Goal: Task Accomplishment & Management: Use online tool/utility

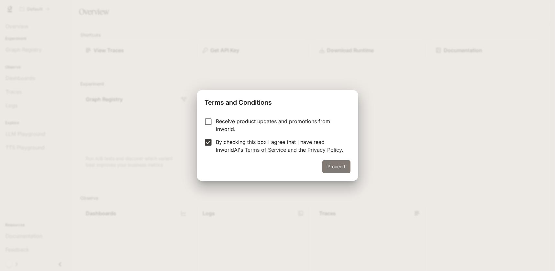
click at [331, 165] on button "Proceed" at bounding box center [336, 166] width 28 height 13
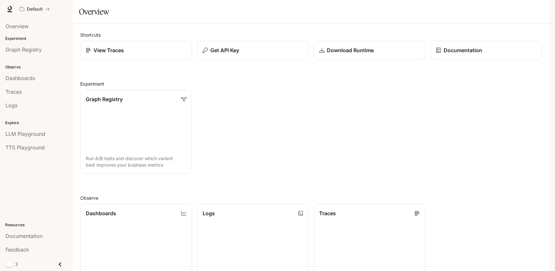
scroll to position [159, 0]
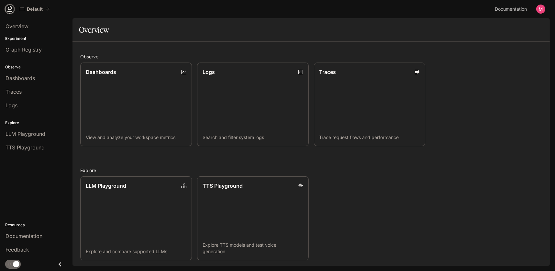
click at [11, 8] on icon at bounding box center [10, 8] width 4 height 5
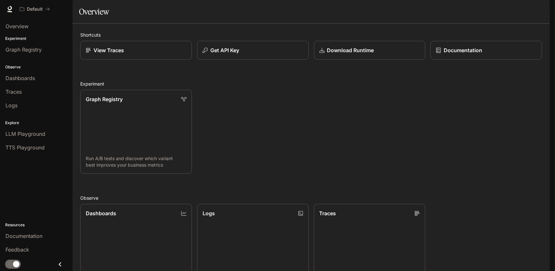
click at [541, 10] on img "button" at bounding box center [540, 9] width 9 height 9
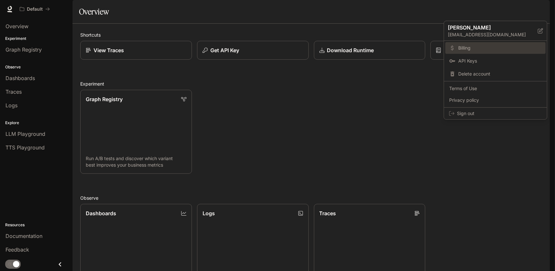
click at [468, 46] on span "Billing" at bounding box center [500, 48] width 84 height 6
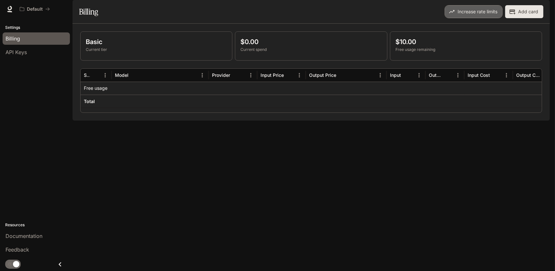
click at [480, 18] on button "Increase rate limits" at bounding box center [474, 11] width 58 height 13
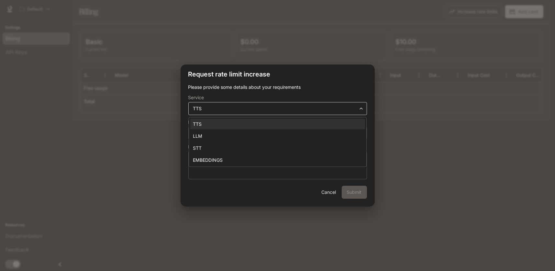
click at [223, 107] on body "**********" at bounding box center [277, 135] width 555 height 271
click at [313, 84] on div at bounding box center [277, 135] width 555 height 271
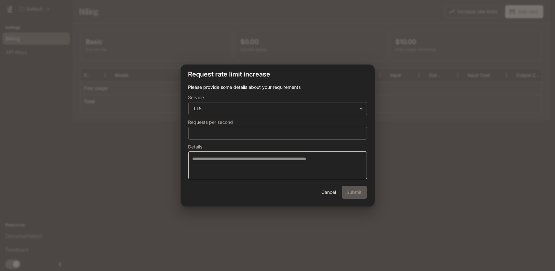
click at [332, 193] on button "Cancel" at bounding box center [329, 192] width 21 height 13
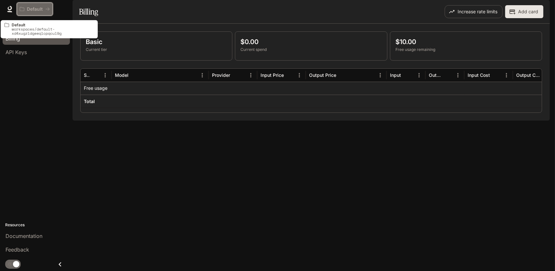
click at [27, 8] on p "Default" at bounding box center [35, 9] width 16 height 6
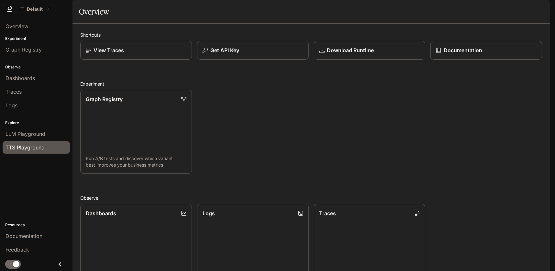
click at [29, 145] on span "TTS Playground" at bounding box center [25, 147] width 39 height 8
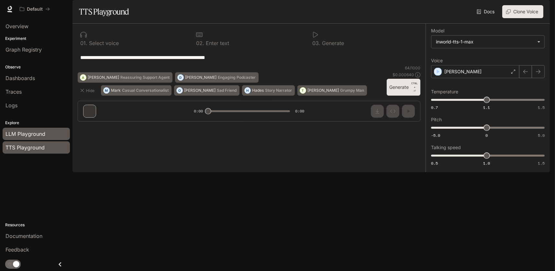
click at [25, 130] on span "LLM Playground" at bounding box center [26, 134] width 40 height 8
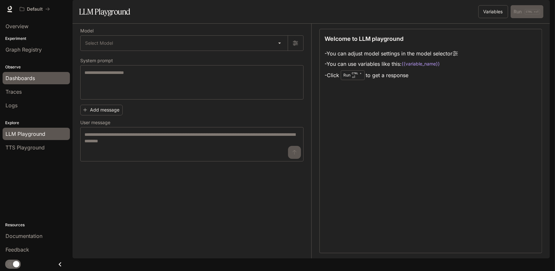
click at [34, 77] on span "Dashboards" at bounding box center [20, 78] width 29 height 8
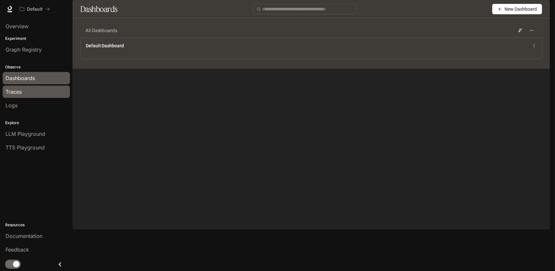
click at [25, 96] on link "Traces" at bounding box center [36, 91] width 67 height 12
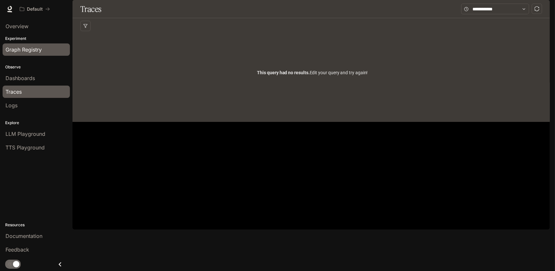
click at [23, 47] on span "Graph Registry" at bounding box center [24, 50] width 36 height 8
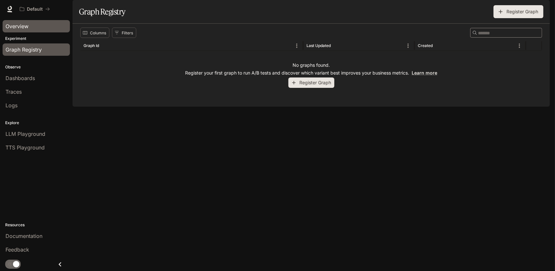
click at [25, 26] on span "Overview" at bounding box center [17, 26] width 23 height 8
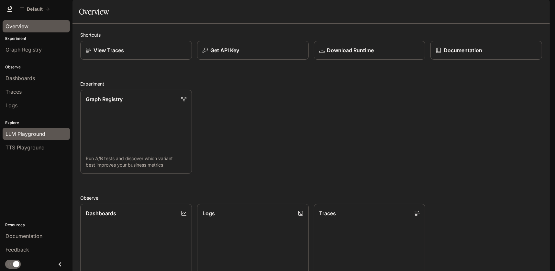
click at [32, 133] on span "LLM Playground" at bounding box center [26, 134] width 40 height 8
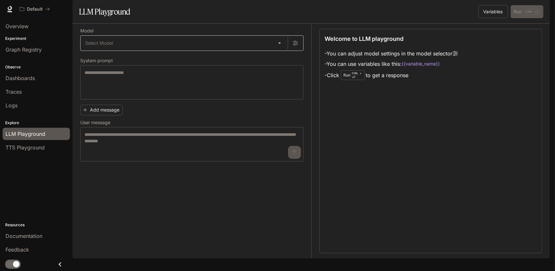
click at [130, 62] on body "Skip to main content Default Documentation Documentation Portal Overview Experi…" at bounding box center [277, 135] width 555 height 271
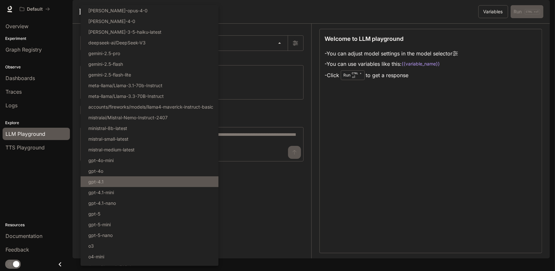
click at [150, 182] on li "gpt-4.1" at bounding box center [150, 181] width 138 height 11
type input "*******"
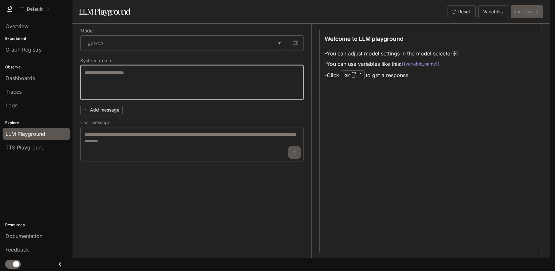
click at [124, 91] on textarea at bounding box center [192, 82] width 215 height 26
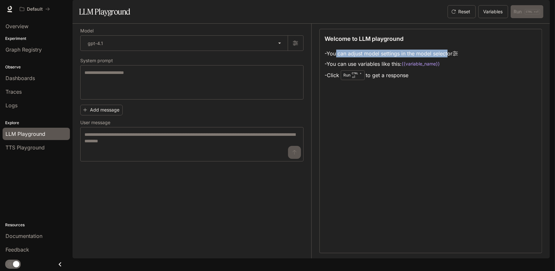
drag, startPoint x: 450, startPoint y: 71, endPoint x: 337, endPoint y: 72, distance: 112.7
click at [337, 59] on li "- You can adjust model settings in the model selector" at bounding box center [391, 53] width 133 height 10
click at [382, 69] on li "- You can use variables like this: {{variable_name}}" at bounding box center [391, 64] width 133 height 10
click at [392, 81] on li "- Click Run CTRL + ⏎ to get a response" at bounding box center [391, 75] width 133 height 12
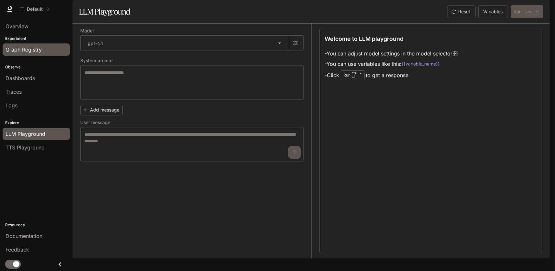
click at [38, 49] on span "Graph Registry" at bounding box center [24, 50] width 36 height 8
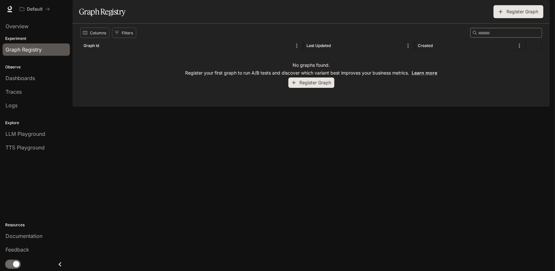
click at [307, 88] on button "Register Graph" at bounding box center [311, 82] width 46 height 11
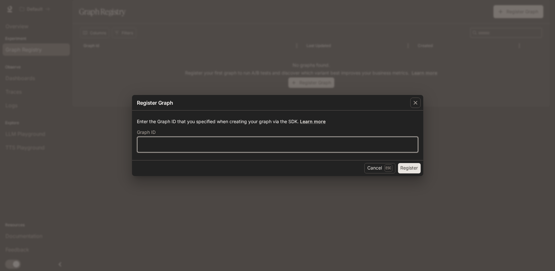
click at [149, 145] on input "text" at bounding box center [278, 144] width 280 height 6
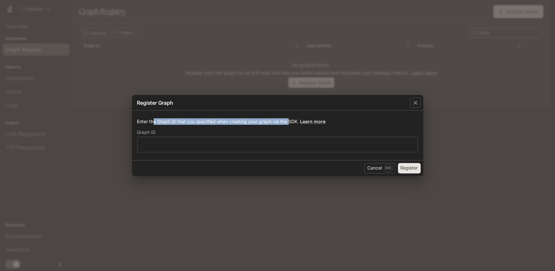
drag, startPoint x: 155, startPoint y: 120, endPoint x: 289, endPoint y: 120, distance: 134.4
click at [289, 120] on p "Enter the Graph ID that you specified when creating your graph via the SDK. Lea…" at bounding box center [277, 121] width 281 height 6
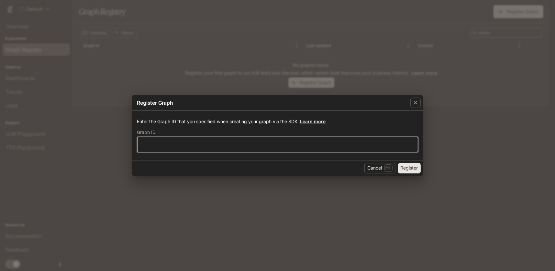
click at [151, 141] on input "text" at bounding box center [278, 144] width 280 height 6
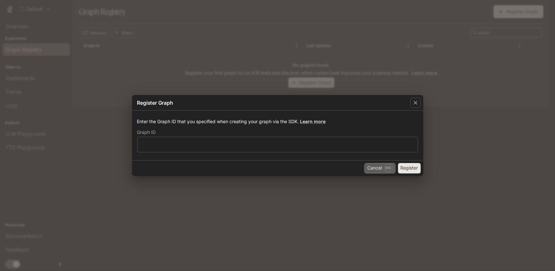
click at [373, 168] on button "Cancel Esc" at bounding box center [380, 168] width 31 height 10
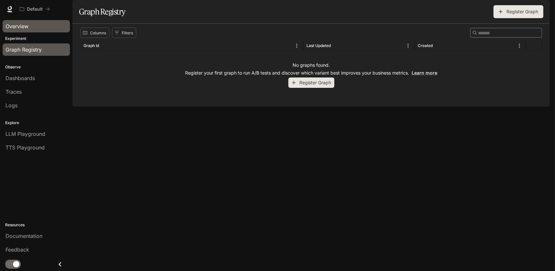
click at [18, 22] on span "Overview" at bounding box center [17, 26] width 23 height 8
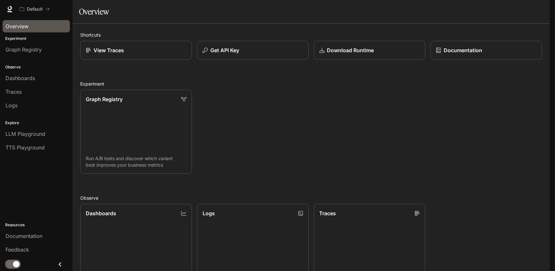
click at [367, 131] on div "Graph Registry Run A/B tests and discover which variant best improves your busi…" at bounding box center [308, 129] width 467 height 89
click at [352, 54] on p "Download Runtime" at bounding box center [350, 50] width 47 height 8
click at [17, 134] on span "LLM Playground" at bounding box center [26, 134] width 40 height 8
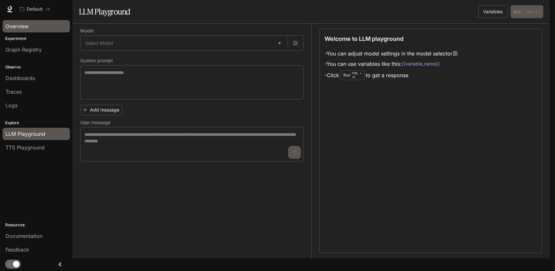
click at [14, 23] on span "Overview" at bounding box center [17, 26] width 23 height 8
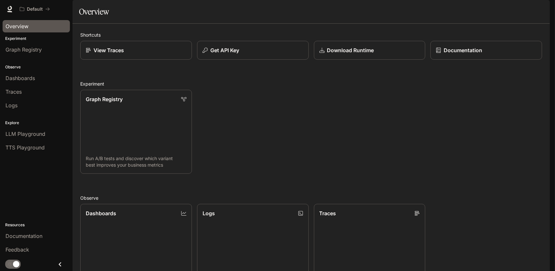
click at [542, 8] on img "button" at bounding box center [540, 9] width 9 height 9
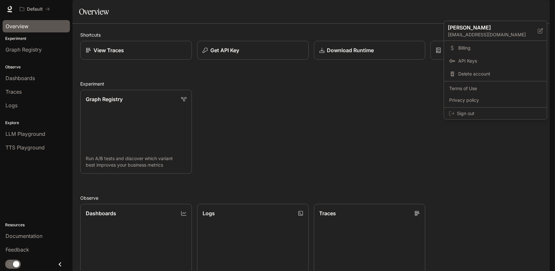
click at [381, 130] on div at bounding box center [277, 135] width 555 height 271
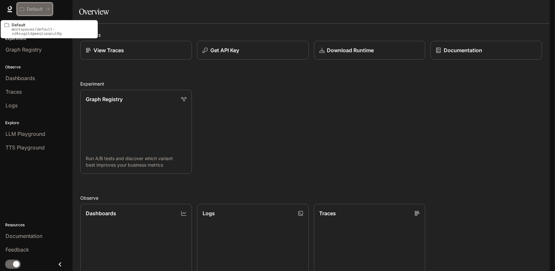
click at [34, 8] on p "Default" at bounding box center [35, 9] width 16 height 6
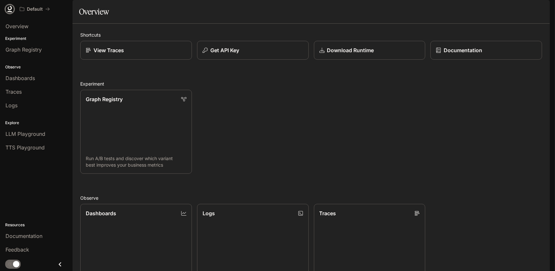
click at [8, 10] on icon at bounding box center [9, 9] width 6 height 6
click at [59, 264] on icon "Close drawer" at bounding box center [60, 264] width 9 height 9
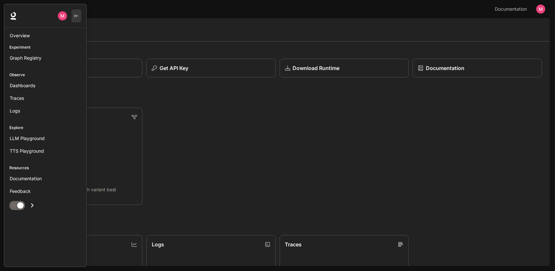
click at [74, 16] on icon "button" at bounding box center [76, 16] width 5 height 5
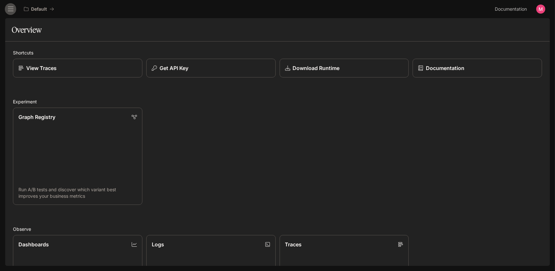
click at [8, 10] on icon "open drawer" at bounding box center [10, 9] width 6 height 6
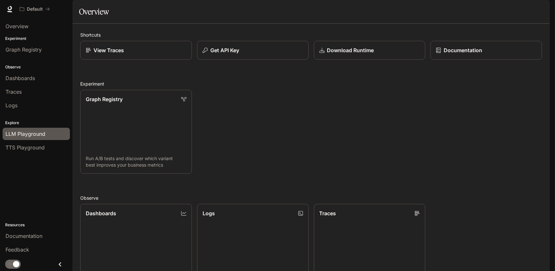
click at [21, 130] on span "LLM Playground" at bounding box center [26, 134] width 40 height 8
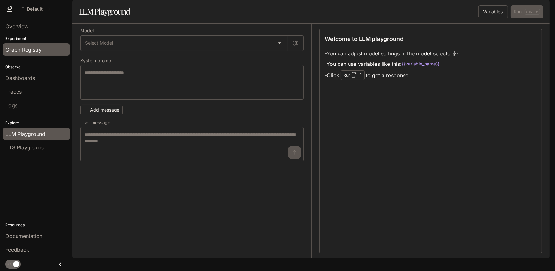
click at [17, 47] on span "Graph Registry" at bounding box center [24, 50] width 36 height 8
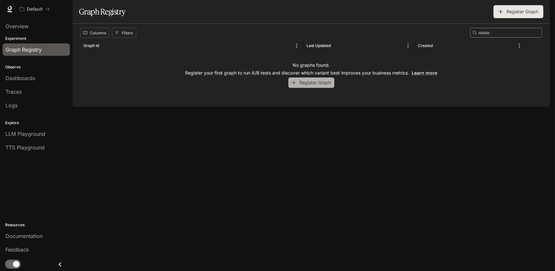
click at [307, 88] on button "Register Graph" at bounding box center [311, 82] width 46 height 11
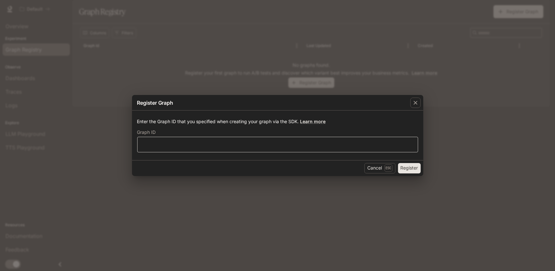
click at [165, 149] on div "​" at bounding box center [277, 145] width 281 height 16
type input "*"
type input "*******"
click at [413, 169] on button "Register" at bounding box center [409, 168] width 23 height 10
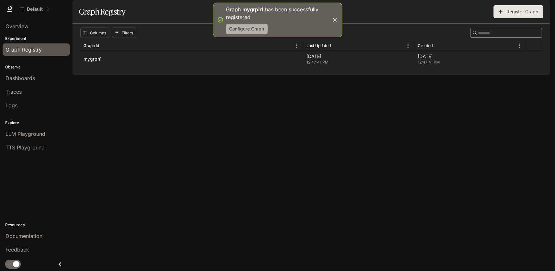
click at [259, 28] on button "Configure Graph" at bounding box center [246, 29] width 41 height 11
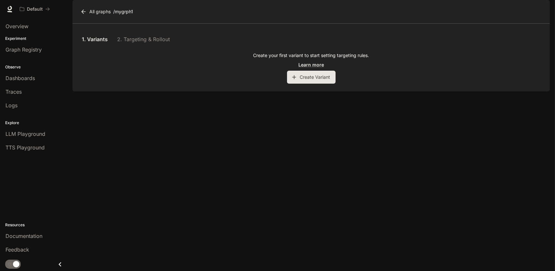
click at [313, 84] on button "Create Variant" at bounding box center [311, 77] width 49 height 13
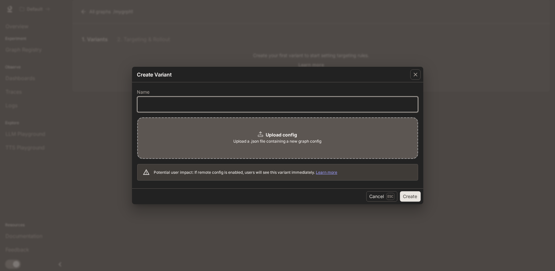
click at [143, 104] on input "text" at bounding box center [278, 104] width 280 height 6
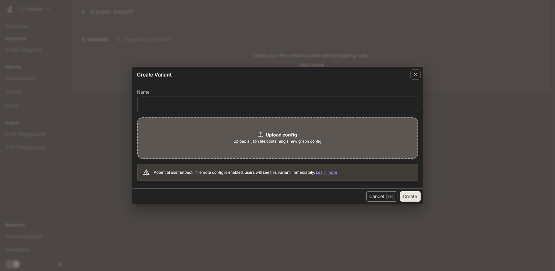
click at [382, 198] on button "Cancel Esc" at bounding box center [381, 196] width 31 height 10
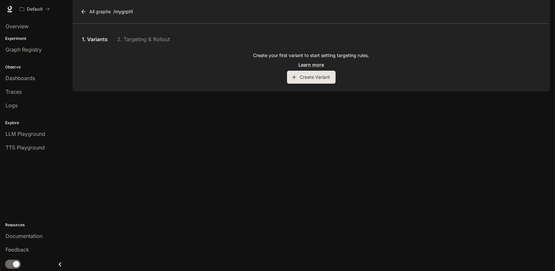
click at [90, 18] on link "All graphs" at bounding box center [96, 11] width 34 height 13
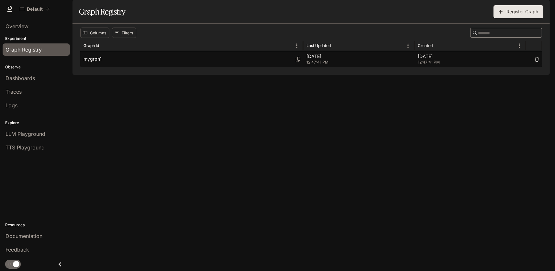
click at [539, 62] on icon "button" at bounding box center [537, 59] width 5 height 5
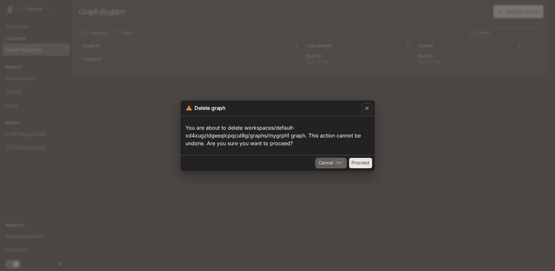
click at [337, 163] on p "Esc" at bounding box center [340, 162] width 8 height 7
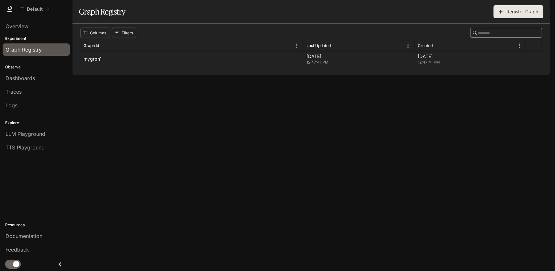
click at [181, 75] on div "Columns Filters ​ Graph Id Last Updated Created mygrph1 Sep 09, 2025 12:47:41 P…" at bounding box center [312, 49] width 478 height 51
click at [24, 144] on span "TTS Playground" at bounding box center [25, 147] width 39 height 8
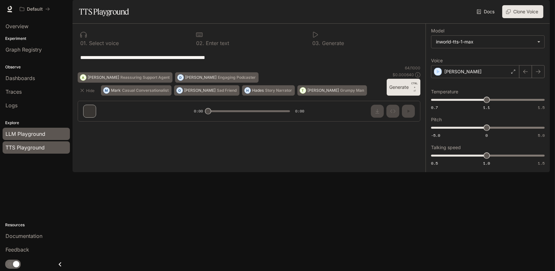
click at [25, 134] on span "LLM Playground" at bounding box center [26, 134] width 40 height 8
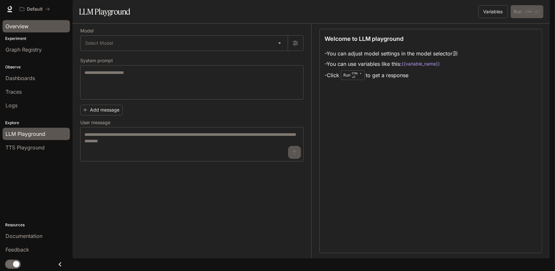
click at [24, 28] on span "Overview" at bounding box center [17, 26] width 23 height 8
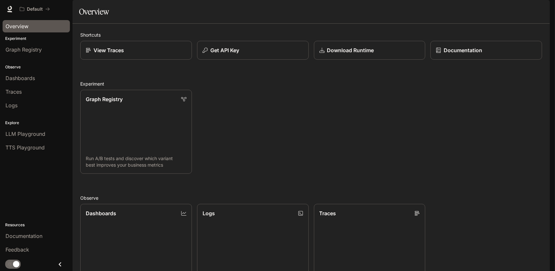
click at [290, 134] on div "Graph Registry Run A/B tests and discover which variant best improves your busi…" at bounding box center [308, 129] width 467 height 89
click at [404, 117] on div "Graph Registry Run A/B tests and discover which variant best improves your busi…" at bounding box center [308, 129] width 467 height 89
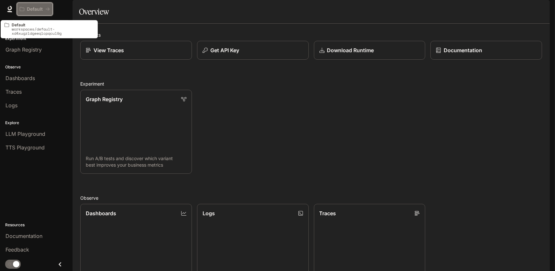
click at [50, 9] on icon "All workspaces" at bounding box center [47, 9] width 5 height 5
click at [22, 9] on icon "All workspaces" at bounding box center [22, 9] width 5 height 5
drag, startPoint x: 45, startPoint y: 7, endPoint x: 33, endPoint y: 7, distance: 11.7
drag, startPoint x: 33, startPoint y: 7, endPoint x: 193, endPoint y: 10, distance: 159.7
click at [193, 10] on div "Default" at bounding box center [255, 9] width 476 height 13
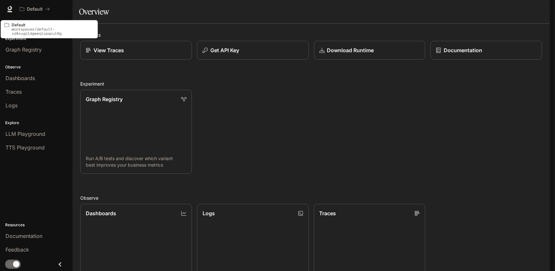
click at [56, 33] on p "workspaces/default-xd4xugzldgeeqlcpqcul9g" at bounding box center [53, 31] width 82 height 8
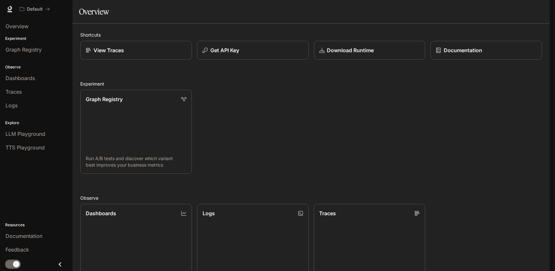
click at [541, 8] on img "button" at bounding box center [540, 9] width 9 height 9
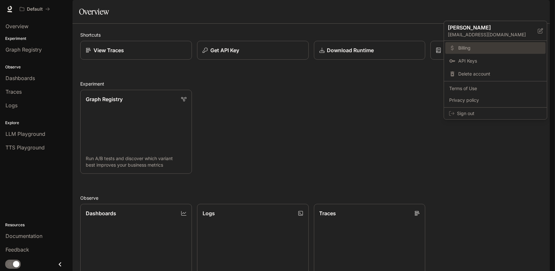
click at [477, 48] on span "Billing" at bounding box center [500, 48] width 84 height 6
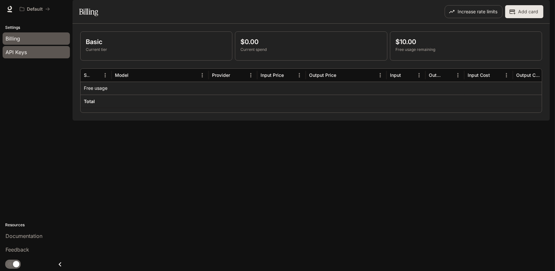
click at [21, 50] on span "API Keys" at bounding box center [16, 52] width 21 height 8
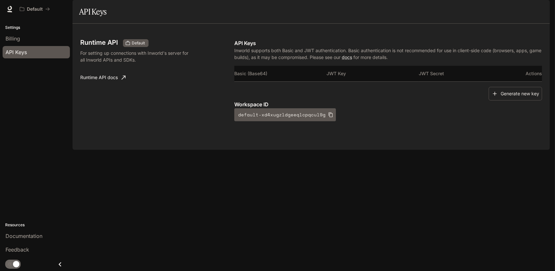
click at [219, 121] on div "Runtime API Default For setting up connections with Inworld's server for all In…" at bounding box center [157, 80] width 154 height 82
click at [15, 36] on span "Billing" at bounding box center [13, 39] width 15 height 8
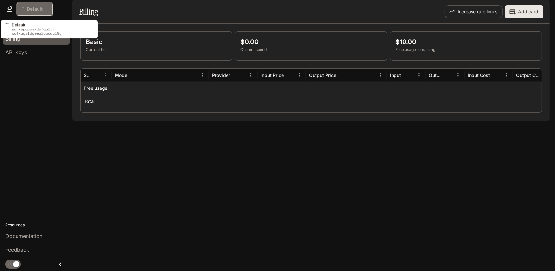
click at [28, 8] on p "Default" at bounding box center [35, 9] width 16 height 6
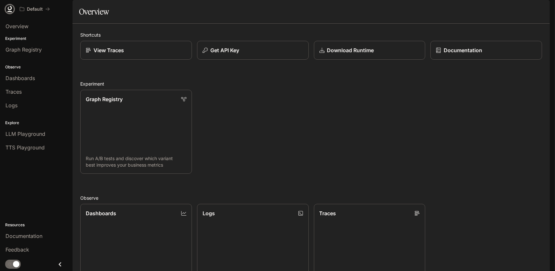
click at [9, 9] on icon at bounding box center [9, 9] width 6 height 6
click at [107, 54] on p "View Traces" at bounding box center [108, 50] width 31 height 8
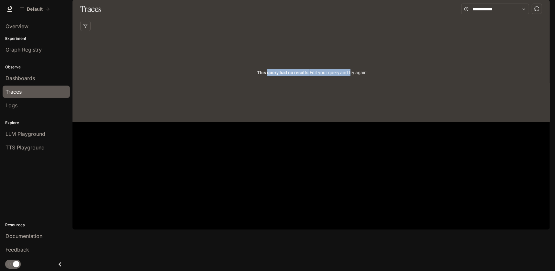
drag, startPoint x: 266, startPoint y: 90, endPoint x: 351, endPoint y: 89, distance: 84.5
click at [351, 76] on span "This query had no results. Edit your query and try again!" at bounding box center [312, 72] width 111 height 7
click at [340, 106] on div "This query had no results. Edit your query and try again!" at bounding box center [312, 73] width 465 height 78
click at [430, 74] on div "This query had no results. Edit your query and try again!" at bounding box center [312, 73] width 465 height 78
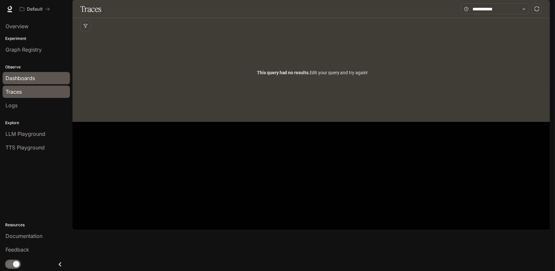
click at [20, 74] on span "Dashboards" at bounding box center [20, 78] width 29 height 8
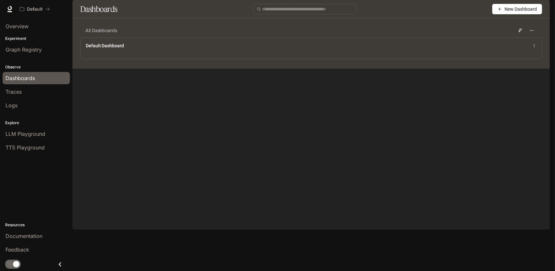
click at [516, 13] on span "New Dashboard" at bounding box center [521, 9] width 32 height 7
click at [516, 39] on div "Create dashboard" at bounding box center [510, 41] width 54 height 7
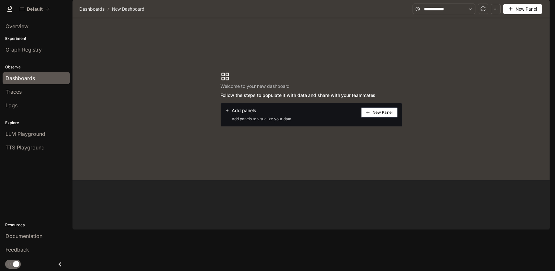
click at [384, 118] on button "New Panel" at bounding box center [379, 112] width 37 height 10
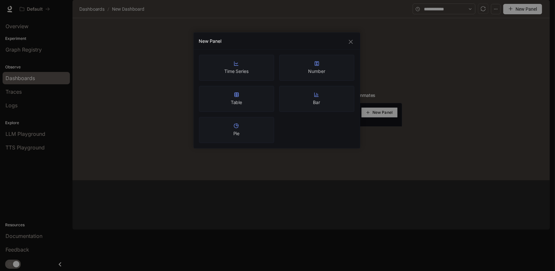
click at [251, 67] on div "Time Series" at bounding box center [236, 68] width 75 height 26
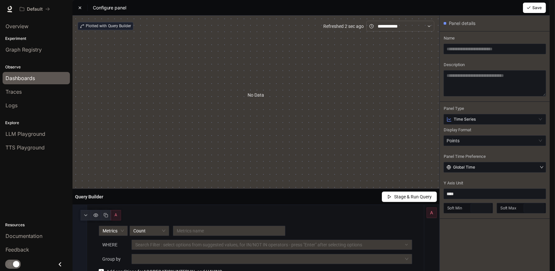
click at [80, 10] on icon at bounding box center [80, 8] width 5 height 5
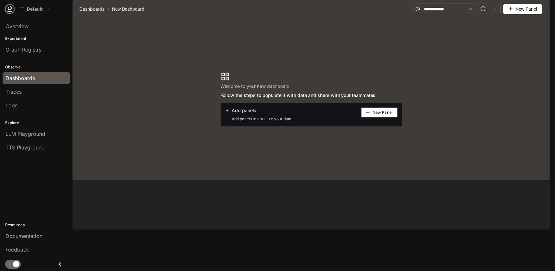
click at [10, 7] on icon at bounding box center [9, 9] width 6 height 6
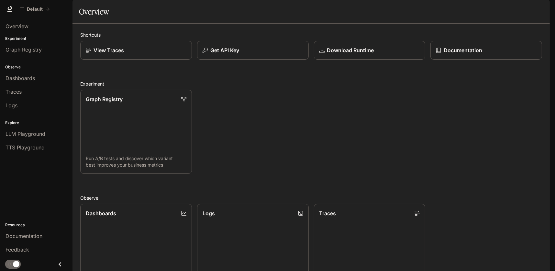
click at [280, 132] on div "Graph Registry Run A/B tests and discover which variant best improves your busi…" at bounding box center [308, 129] width 467 height 89
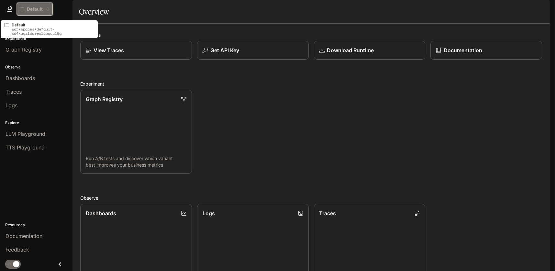
click at [37, 11] on p "Default" at bounding box center [35, 9] width 16 height 6
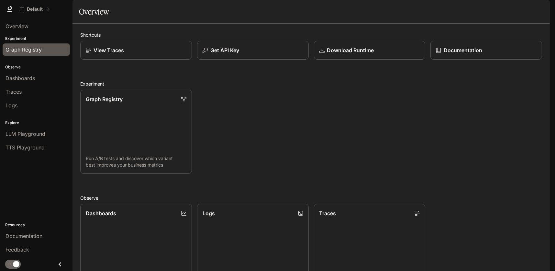
click at [32, 51] on span "Graph Registry" at bounding box center [24, 50] width 36 height 8
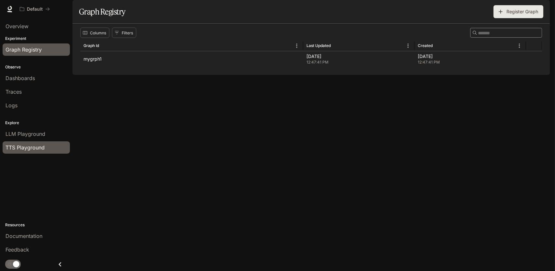
click at [26, 147] on span "TTS Playground" at bounding box center [25, 147] width 39 height 8
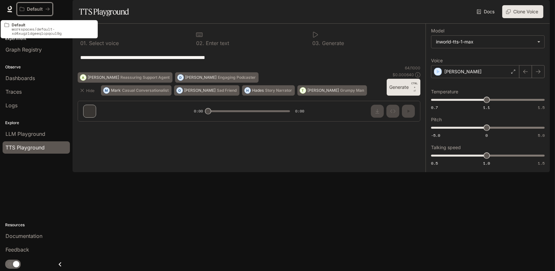
drag, startPoint x: 35, startPoint y: 7, endPoint x: 29, endPoint y: 8, distance: 5.3
click at [29, 8] on p "Default" at bounding box center [35, 9] width 16 height 6
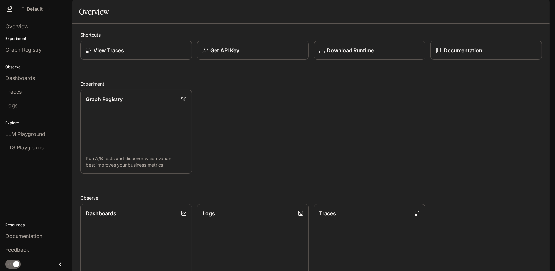
click at [277, 121] on div "Graph Registry Run A/B tests and discover which variant best improves your busi…" at bounding box center [308, 129] width 467 height 89
